Goal: Navigation & Orientation: Find specific page/section

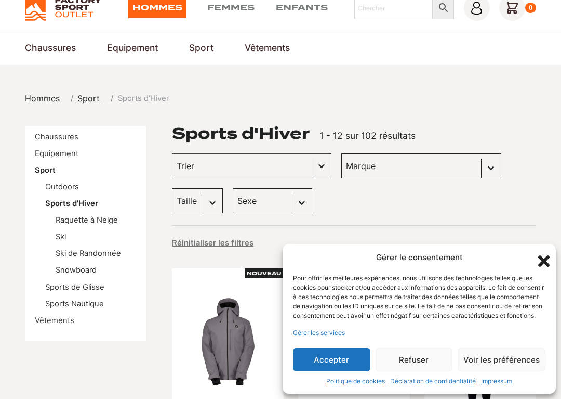
click at [339, 357] on button "Accepter" at bounding box center [331, 359] width 77 height 23
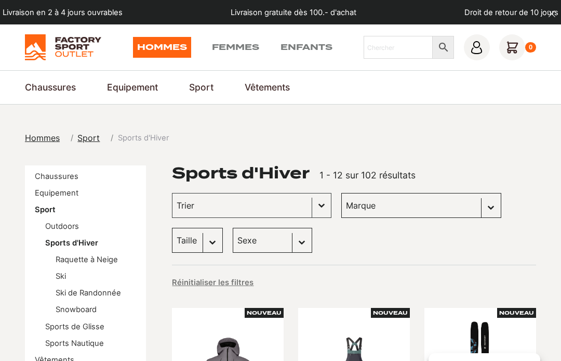
click at [32, 44] on img at bounding box center [63, 47] width 76 height 26
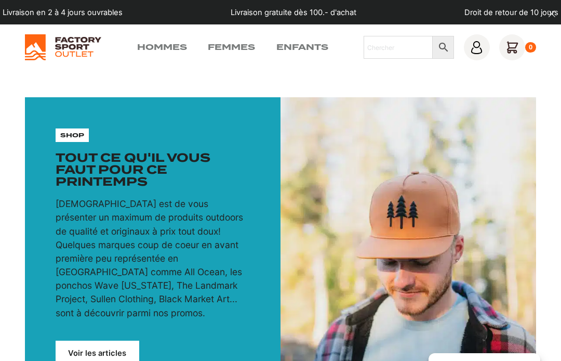
click at [232, 53] on link "Femmes" at bounding box center [231, 47] width 47 height 12
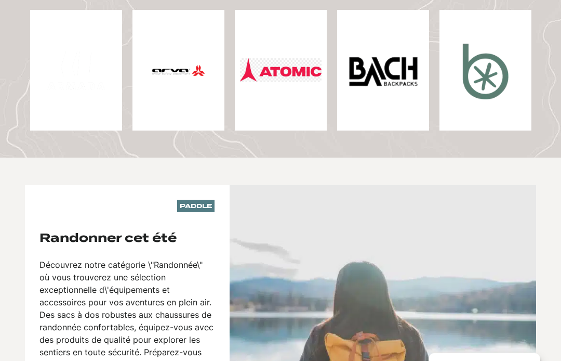
scroll to position [578, 0]
